Goal: Information Seeking & Learning: Learn about a topic

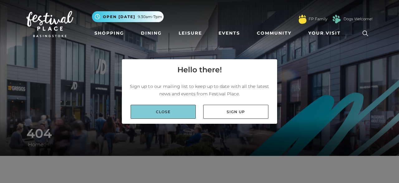
click at [167, 109] on link "Close" at bounding box center [163, 112] width 65 height 14
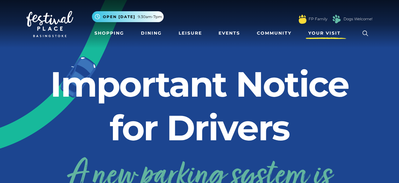
click at [322, 36] on span "Your Visit" at bounding box center [324, 33] width 32 height 7
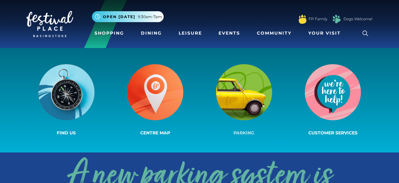
click at [247, 98] on img at bounding box center [244, 92] width 56 height 56
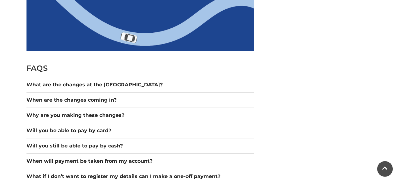
scroll to position [501, 0]
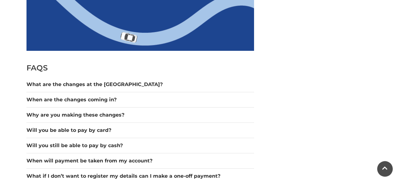
click at [153, 94] on div "When are the changes coming in?" at bounding box center [140, 99] width 228 height 15
click at [149, 100] on button "When are the changes coming in?" at bounding box center [140, 99] width 228 height 7
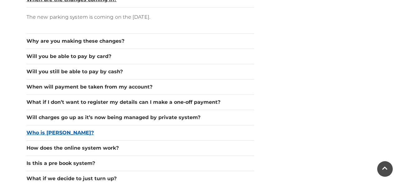
scroll to position [605, 0]
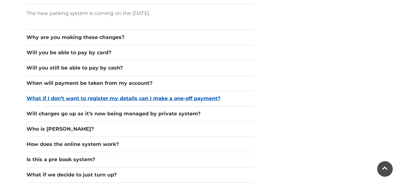
click at [234, 98] on button "What if I don’t want to register my details can I make a one-off payment?" at bounding box center [140, 98] width 228 height 7
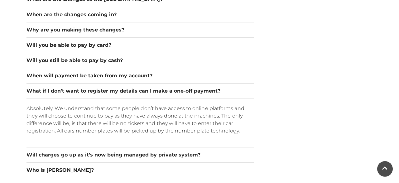
scroll to position [580, 0]
